Goal: Task Accomplishment & Management: Manage account settings

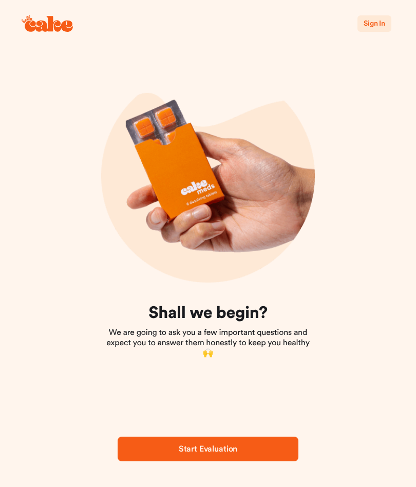
click at [379, 23] on span "Sign In" at bounding box center [375, 23] width 22 height 7
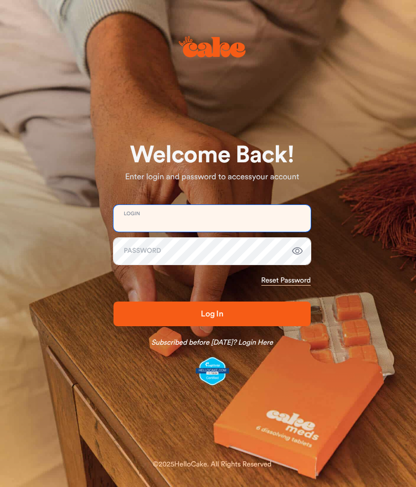
click at [204, 217] on input "email" at bounding box center [212, 218] width 197 height 27
type input "**********"
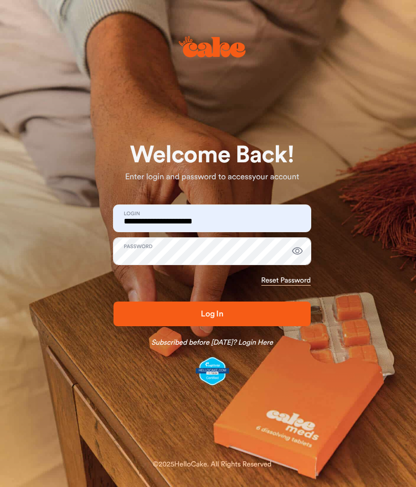
click at [217, 307] on button "Log In" at bounding box center [212, 314] width 197 height 25
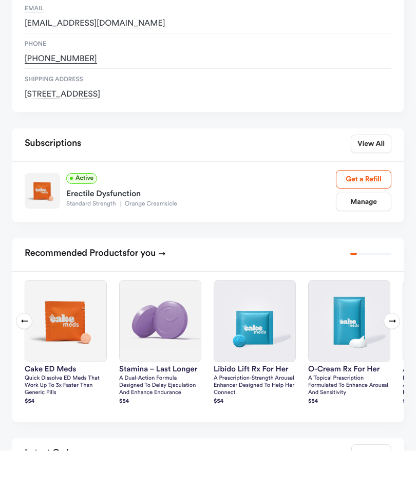
scroll to position [122, 0]
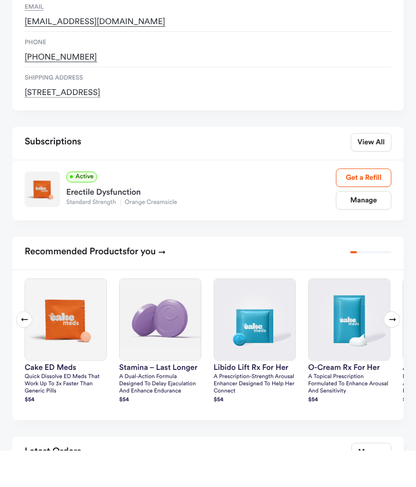
click at [377, 228] on link "Manage" at bounding box center [363, 237] width 55 height 18
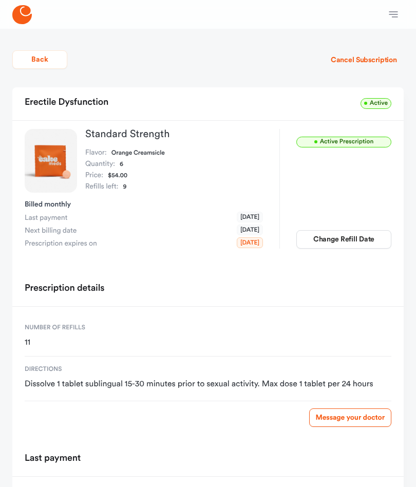
click at [366, 63] on button "Cancel Subscription" at bounding box center [364, 60] width 80 height 18
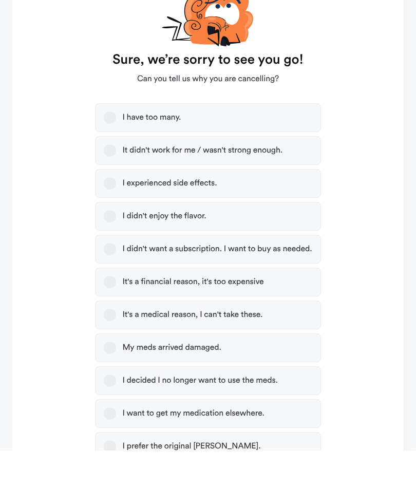
scroll to position [115, 0]
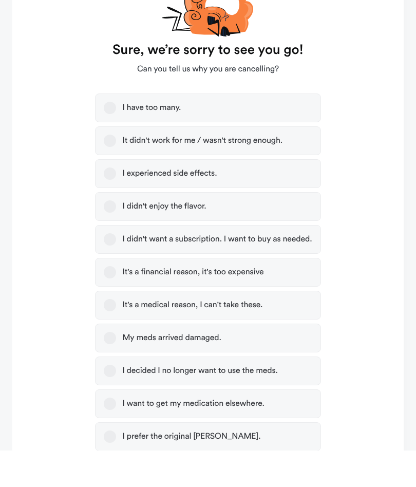
click at [132, 130] on label "I have too many." at bounding box center [208, 144] width 226 height 29
click at [116, 138] on button "I have too many." at bounding box center [110, 144] width 12 height 12
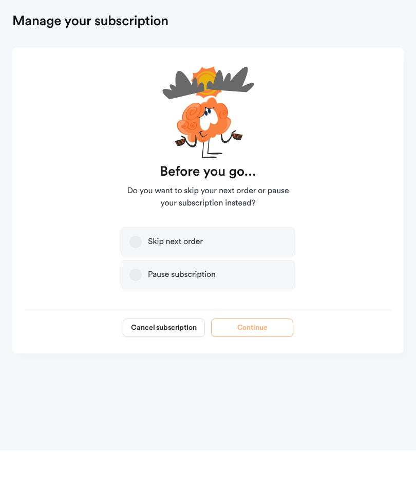
click at [171, 355] on button "Cancel subscription" at bounding box center [164, 364] width 82 height 18
